Goal: Task Accomplishment & Management: Use online tool/utility

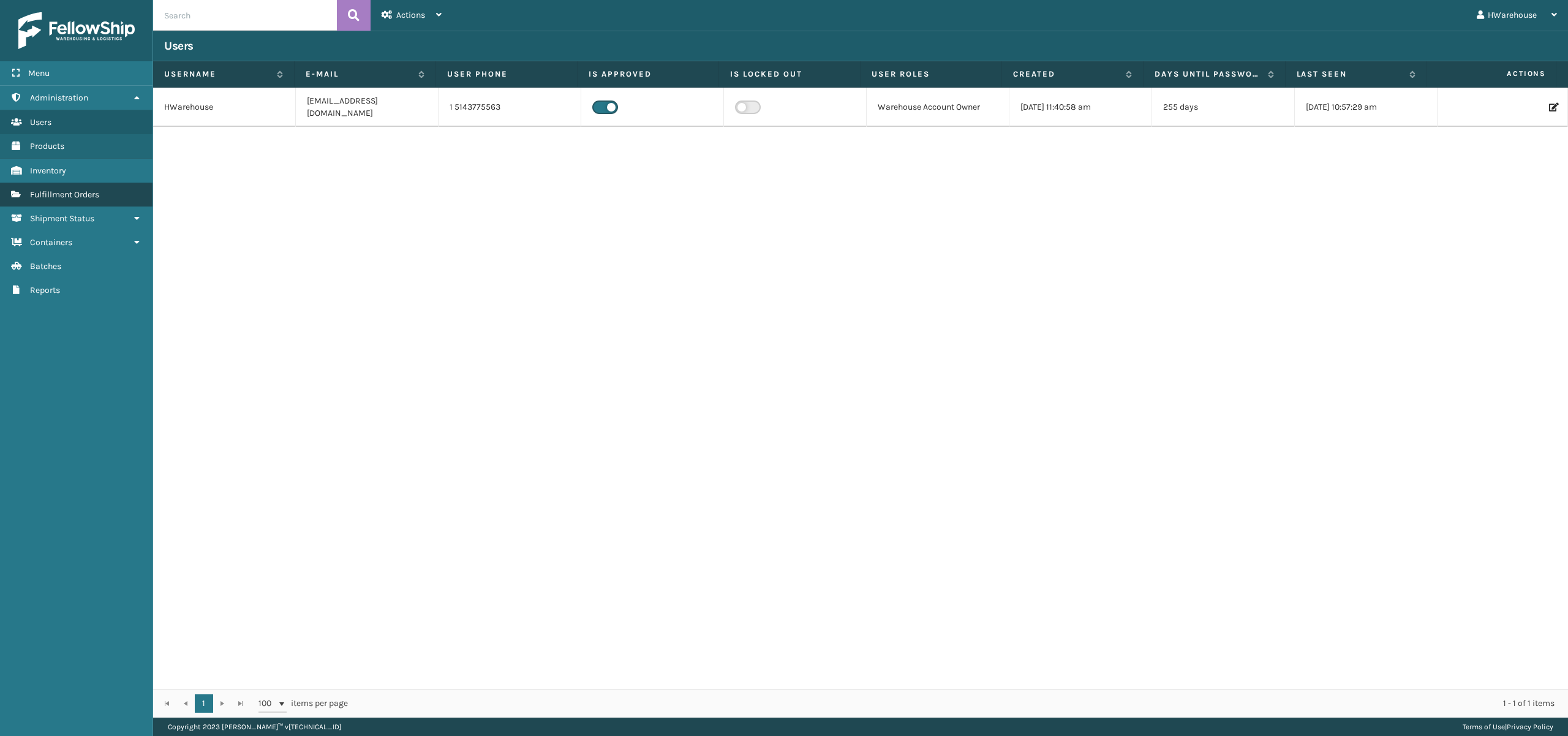
click at [87, 187] on link "Shipment Status Fulfillment Orders" at bounding box center [76, 194] width 152 height 24
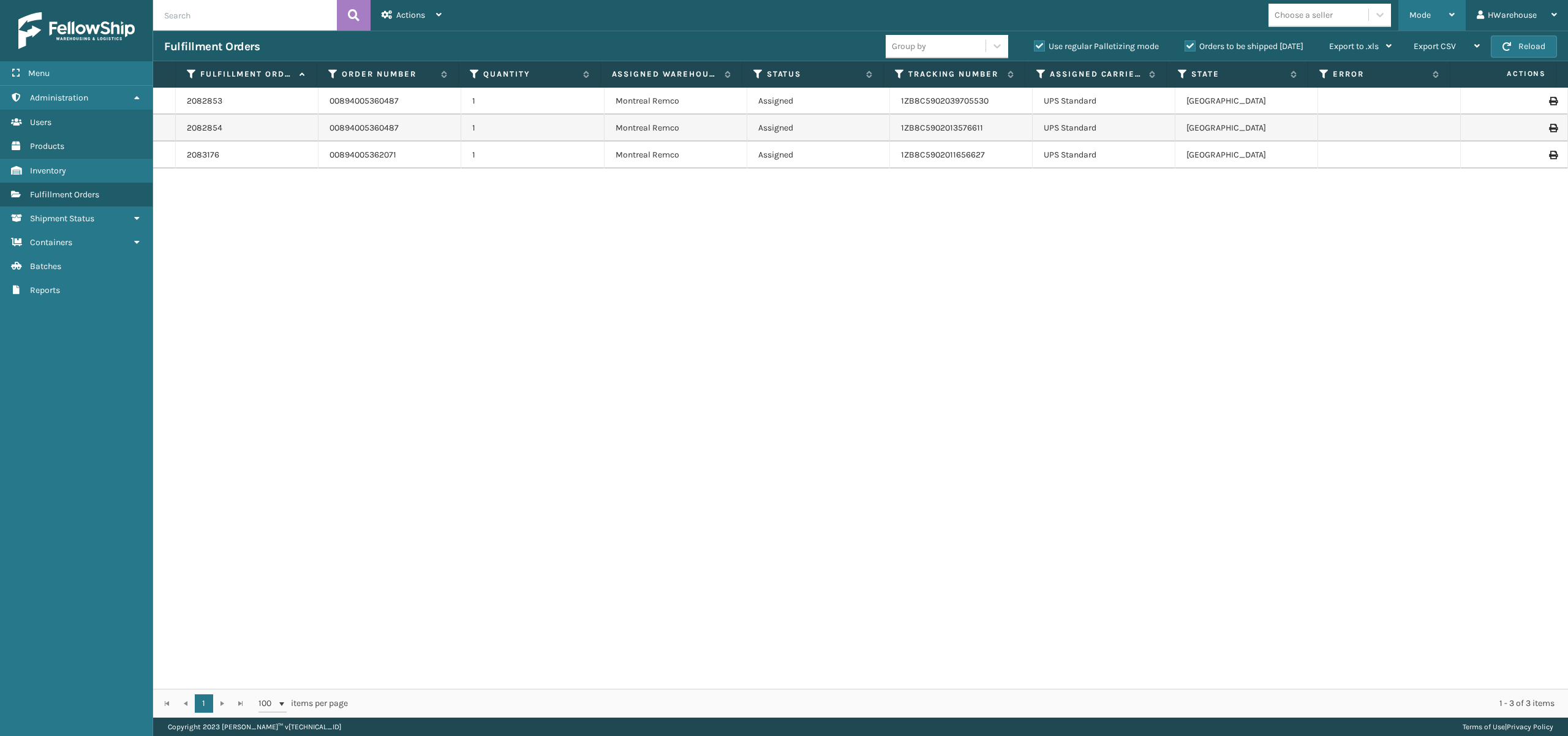
click at [1416, 13] on span "Mode" at bounding box center [1419, 15] width 21 height 10
click at [1338, 77] on li "Picking Mode" at bounding box center [1383, 80] width 164 height 33
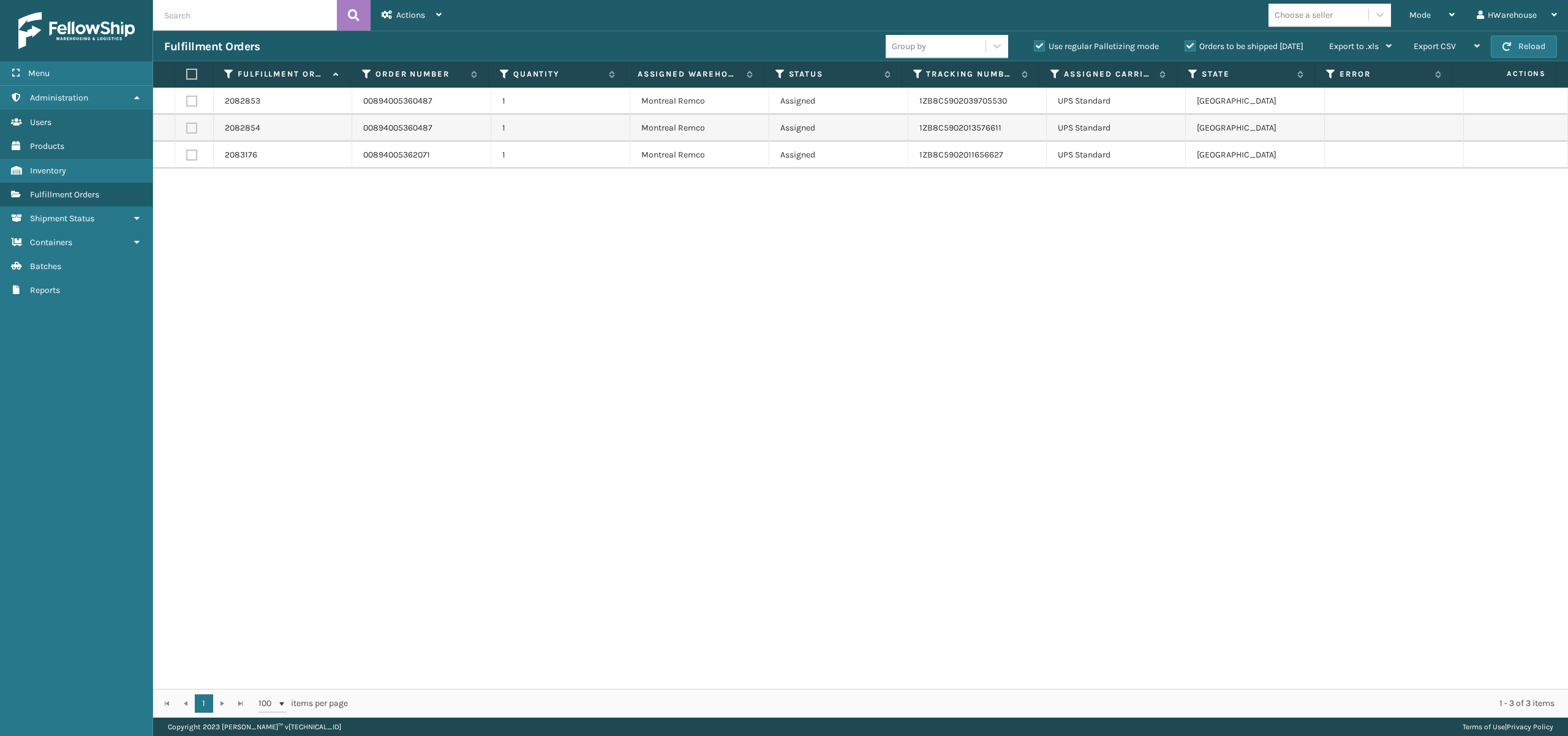
click at [186, 69] on label at bounding box center [191, 74] width 11 height 11
click at [186, 71] on input "checkbox" at bounding box center [186, 74] width 1 height 8
checkbox input "true"
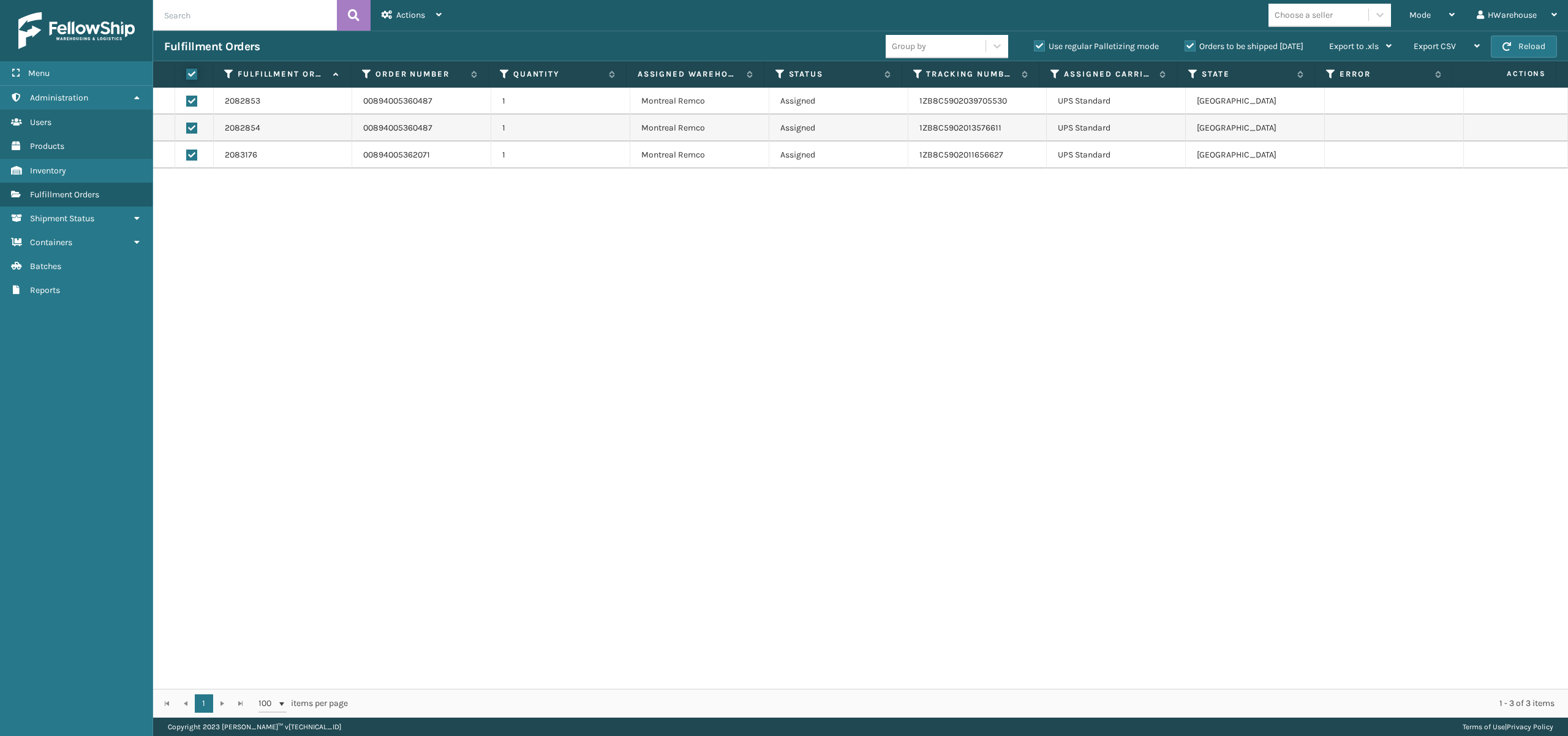
checkbox input "true"
click at [414, 9] on span "Actions" at bounding box center [410, 15] width 28 height 10
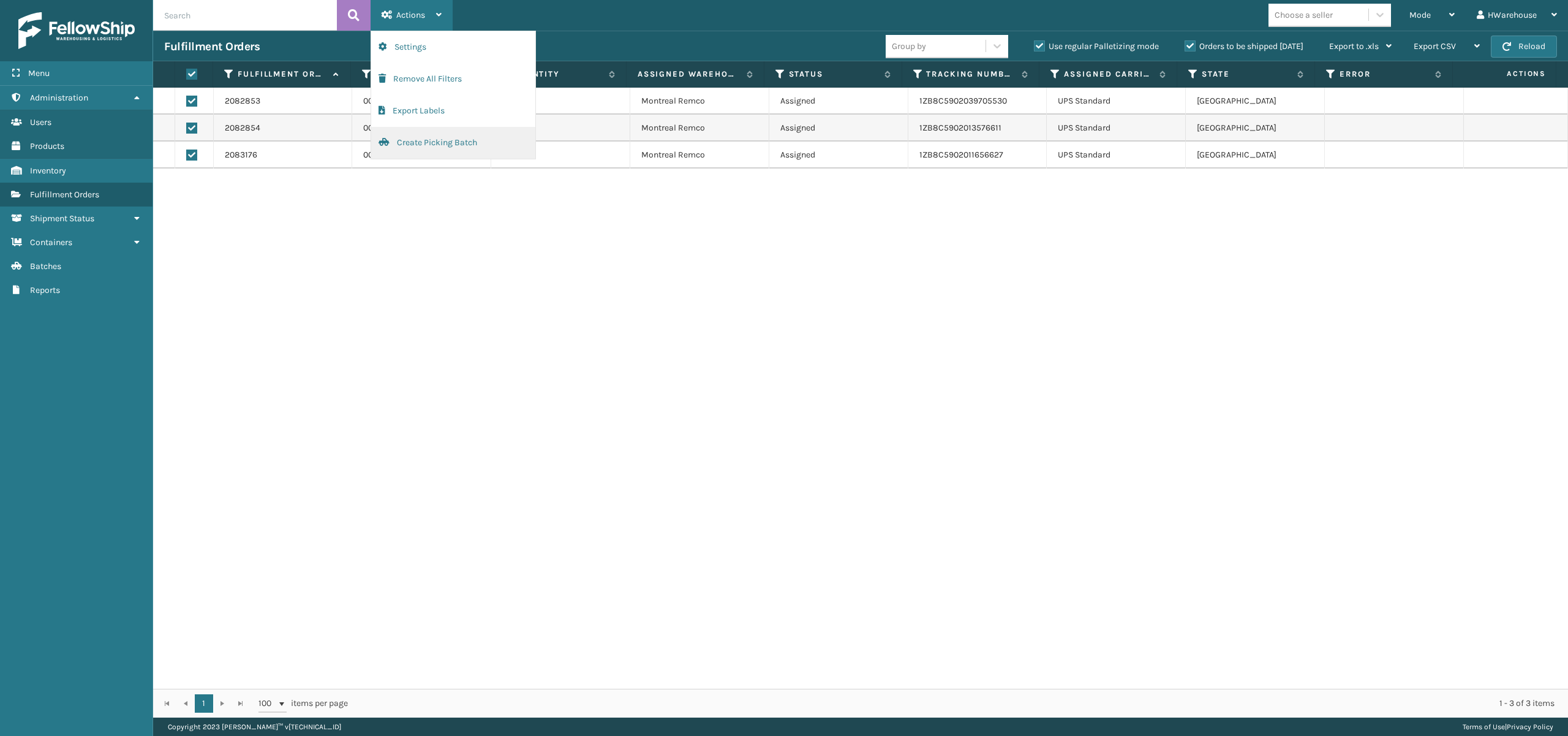
click at [466, 142] on button "Create Picking Batch" at bounding box center [453, 143] width 164 height 32
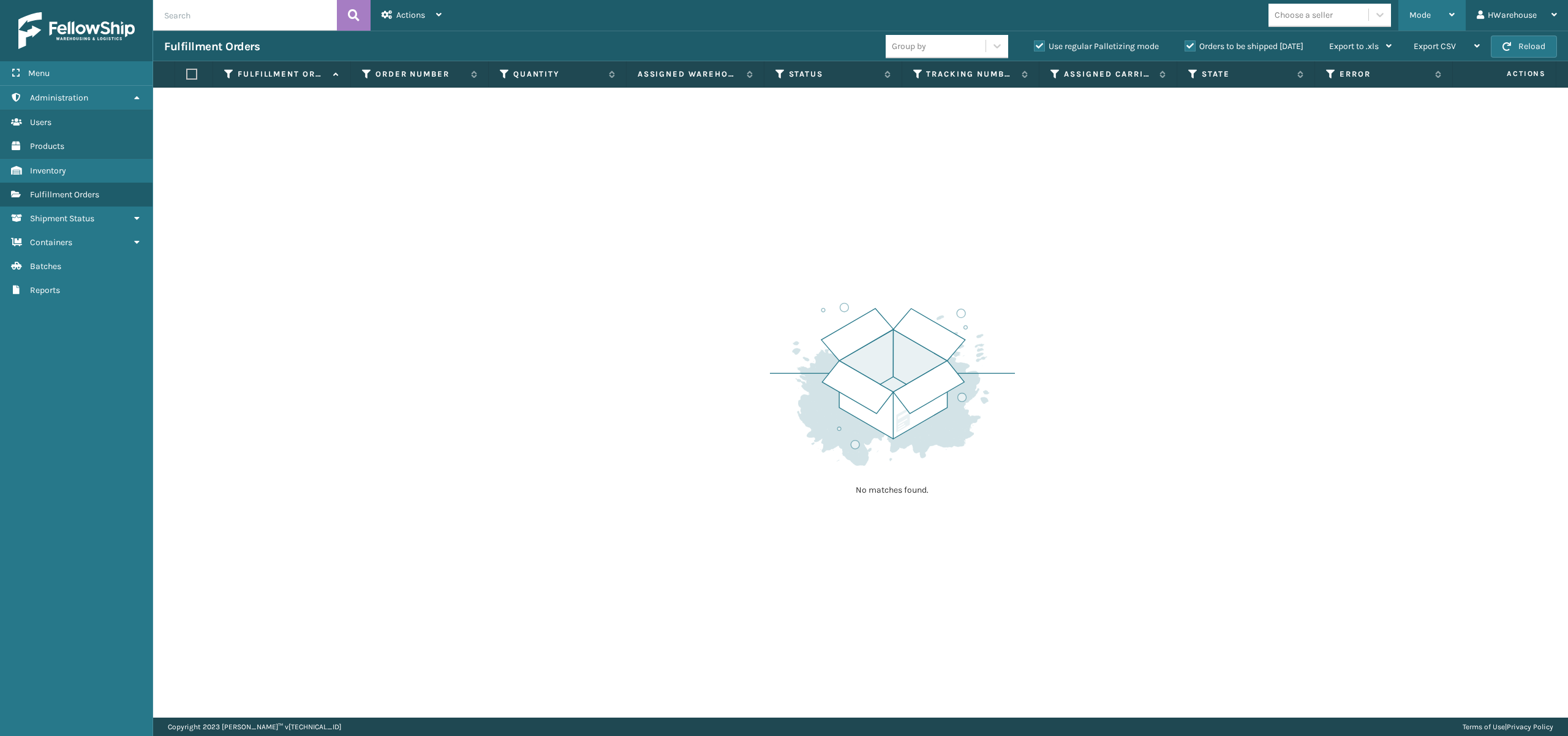
click at [1436, 7] on div "Mode" at bounding box center [1432, 15] width 45 height 31
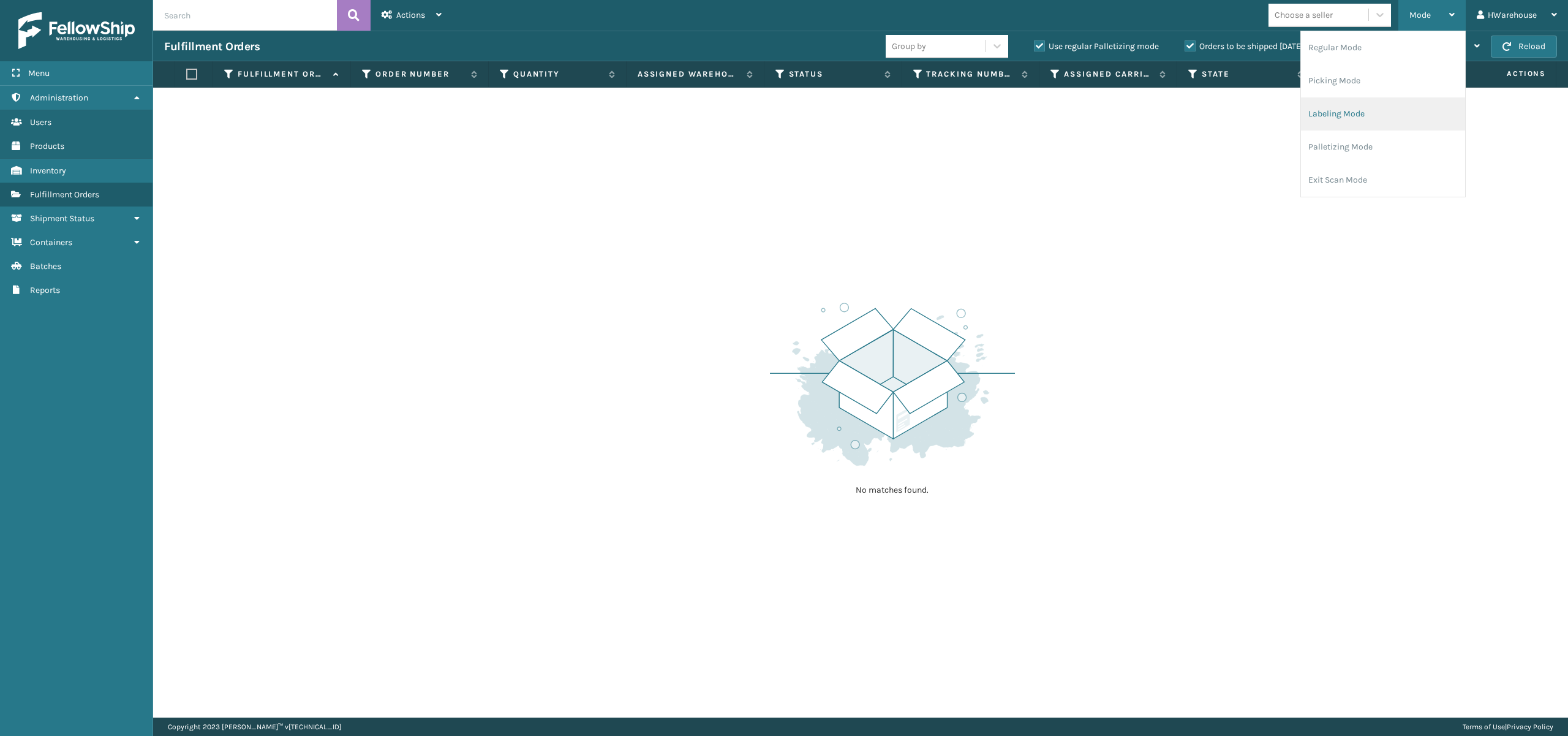
click at [1335, 113] on li "Labeling Mode" at bounding box center [1383, 114] width 164 height 33
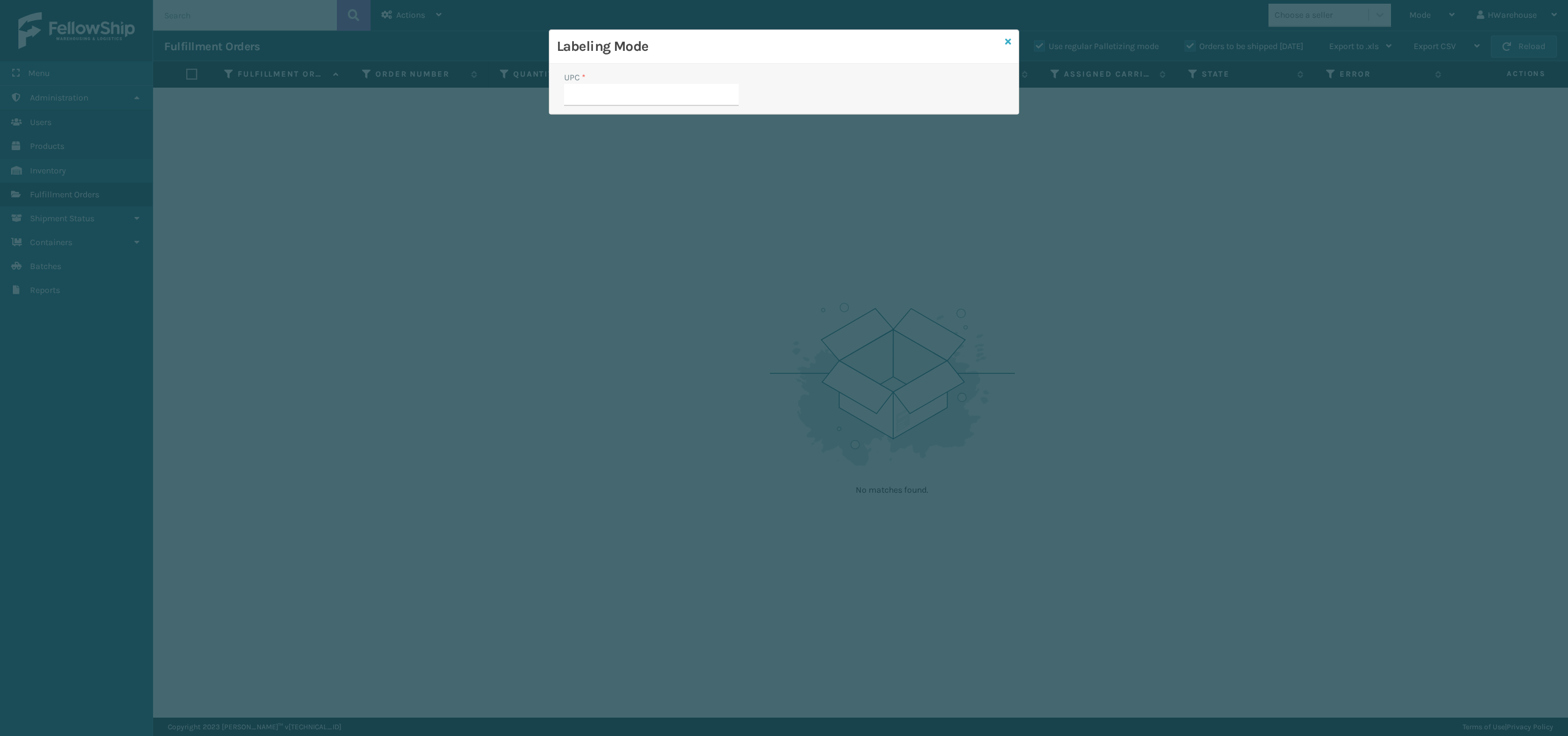
click at [1007, 38] on icon at bounding box center [1008, 42] width 6 height 9
